Goal: Task Accomplishment & Management: Use online tool/utility

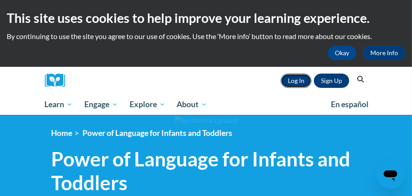
click at [224, 81] on link "Log In" at bounding box center [296, 81] width 31 height 14
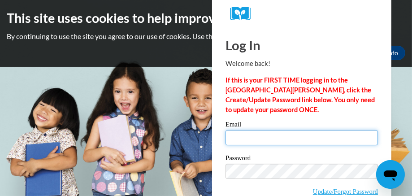
click at [256, 134] on input "Email" at bounding box center [301, 137] width 152 height 15
type input "sycteacher101@gmail.com"
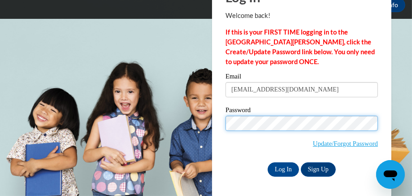
scroll to position [48, 0]
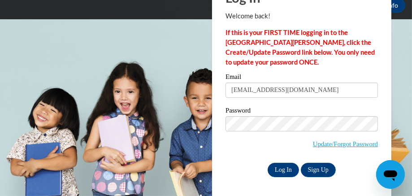
click at [282, 171] on input "Log In" at bounding box center [283, 170] width 31 height 14
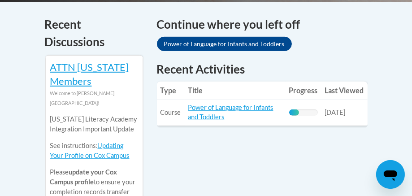
scroll to position [402, 0]
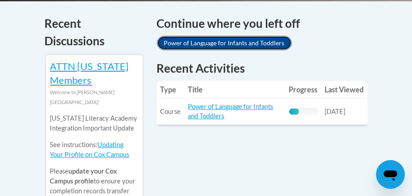
click at [251, 43] on link "Power of Language for Infants and Toddlers" at bounding box center [224, 43] width 135 height 14
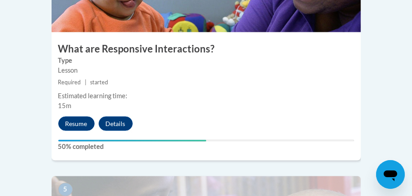
scroll to position [1108, 0]
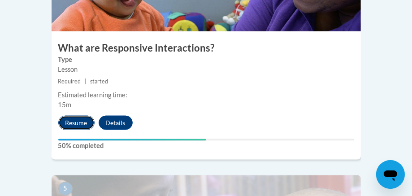
click at [80, 116] on button "Resume" at bounding box center [76, 123] width 36 height 14
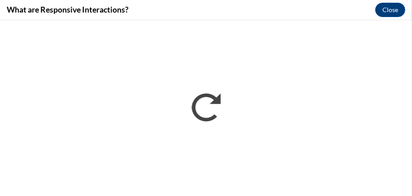
scroll to position [0, 0]
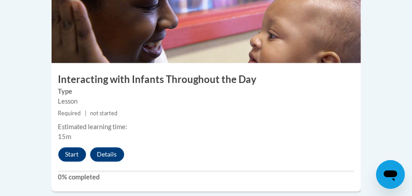
scroll to position [1311, 0]
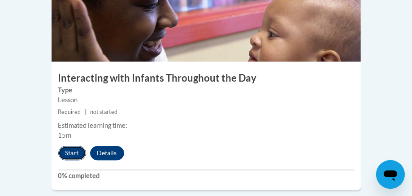
click at [79, 146] on button "Start" at bounding box center [72, 153] width 28 height 14
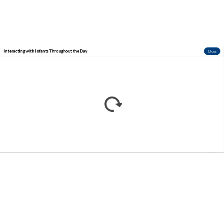
scroll to position [0, 0]
